Goal: Navigation & Orientation: Find specific page/section

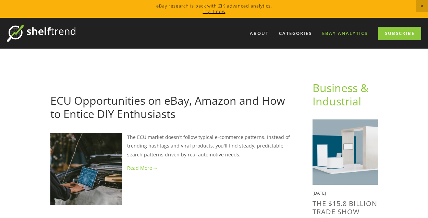
click at [334, 33] on link "eBay Analytics" at bounding box center [345, 33] width 55 height 11
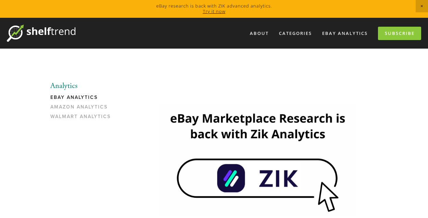
click at [67, 96] on link "eBay Analytics" at bounding box center [83, 100] width 66 height 10
click at [345, 31] on link "eBay Analytics" at bounding box center [345, 33] width 55 height 11
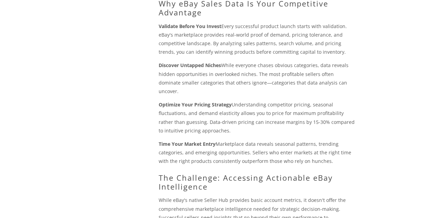
scroll to position [274, 0]
